Goal: Check status

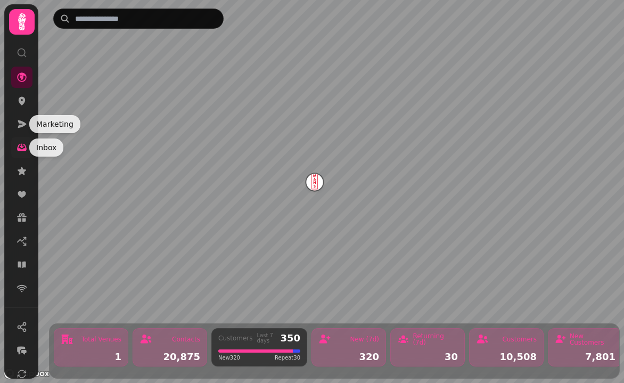
click at [19, 147] on icon at bounding box center [21, 147] width 11 height 11
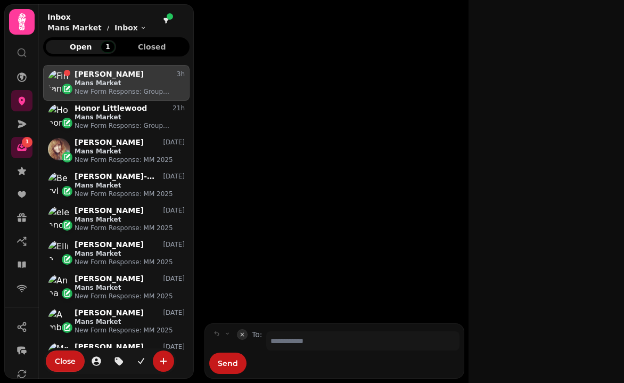
scroll to position [1, 1]
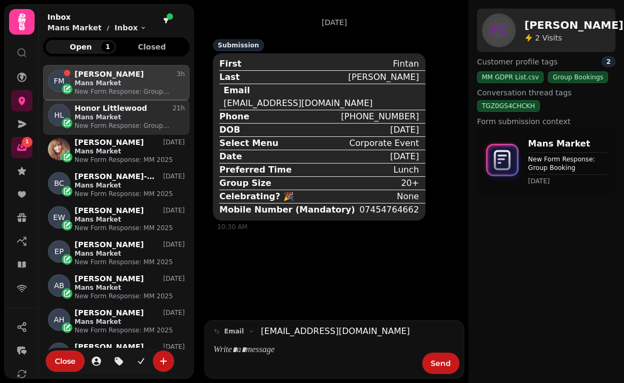
click at [172, 119] on p "Mans Market" at bounding box center [129, 117] width 110 height 9
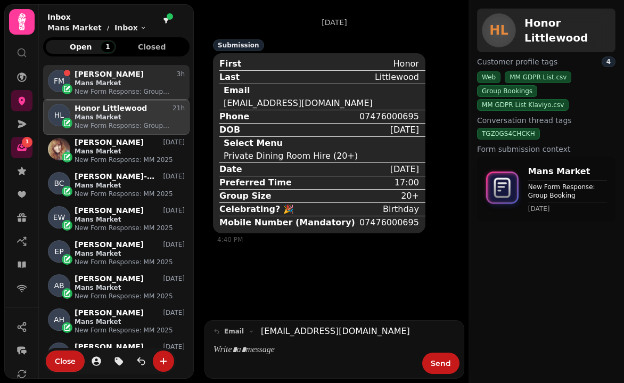
click at [114, 86] on p "Mans Market" at bounding box center [129, 83] width 110 height 9
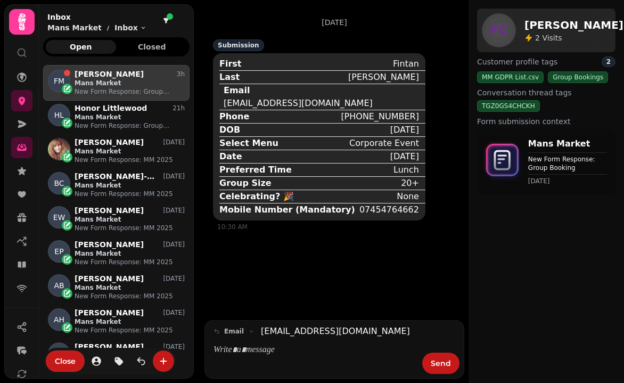
click at [103, 118] on p "Mans Market" at bounding box center [129, 117] width 110 height 9
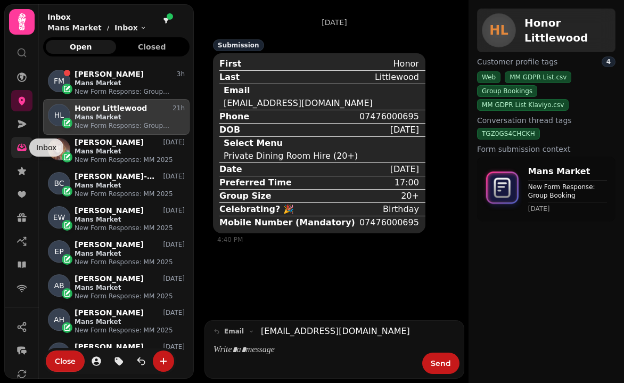
click at [21, 142] on link at bounding box center [21, 147] width 21 height 21
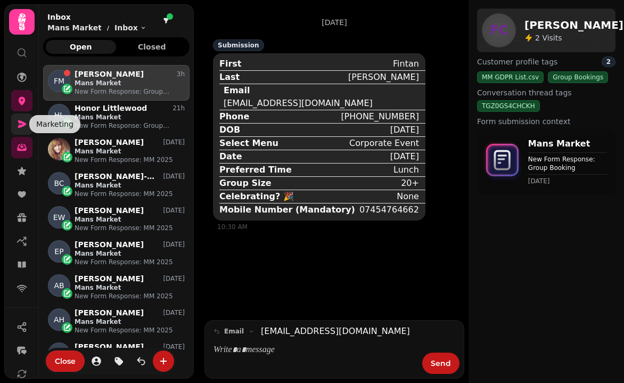
click at [23, 128] on icon at bounding box center [21, 124] width 11 height 11
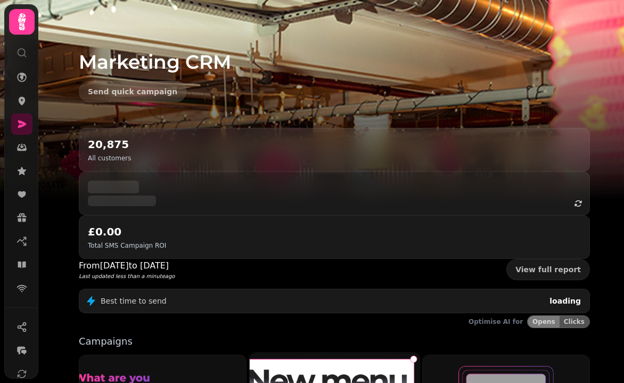
scroll to position [3, 0]
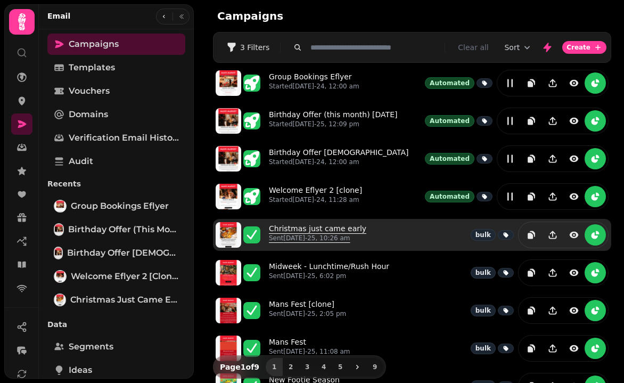
click at [295, 239] on p "Sent [DATE]-25, 10:26 am" at bounding box center [317, 238] width 97 height 9
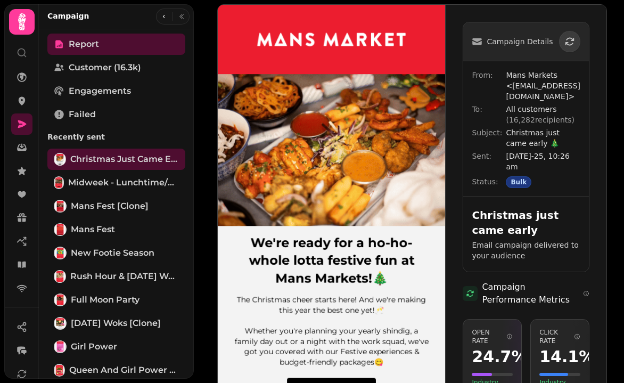
click at [508, 151] on span "[DATE]-25, 10:26 am" at bounding box center [542, 161] width 74 height 21
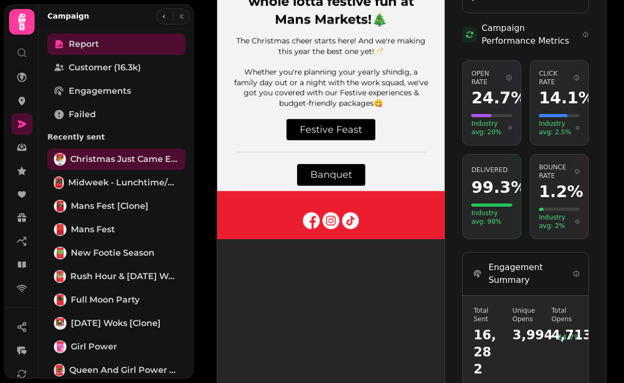
scroll to position [258, 1]
